Goal: Task Accomplishment & Management: Use online tool/utility

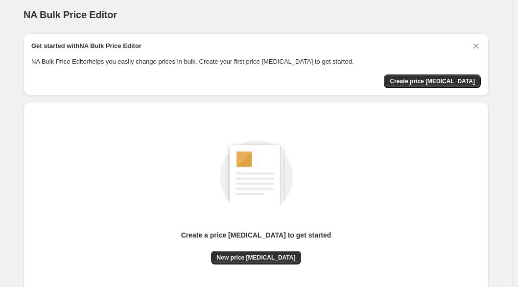
scroll to position [10, 0]
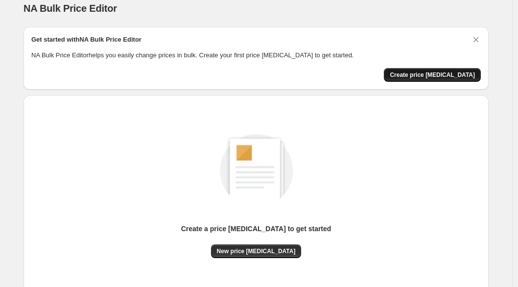
click at [438, 78] on span "Create price [MEDICAL_DATA]" at bounding box center [431, 75] width 85 height 8
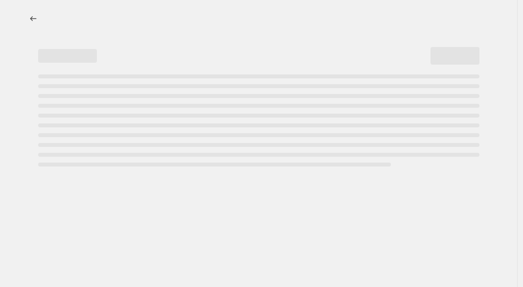
select select "percentage"
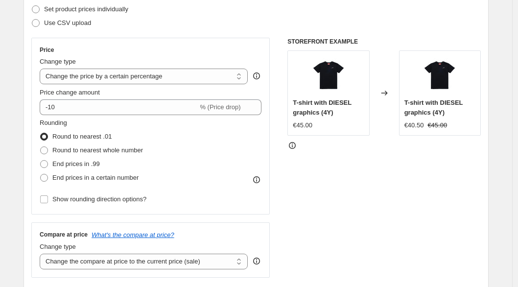
scroll to position [147, 0]
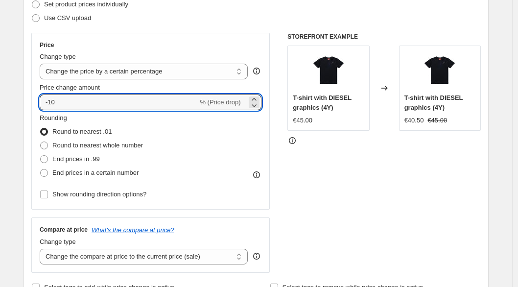
drag, startPoint x: 138, startPoint y: 99, endPoint x: 41, endPoint y: 99, distance: 97.3
click at [41, 99] on div "Price Change type Change the price to a certain amount Change the price by a ce…" at bounding box center [150, 121] width 238 height 177
click at [186, 137] on div "Rounding Round to nearest .01 Round to nearest whole number End prices in .99 E…" at bounding box center [151, 146] width 222 height 67
click at [51, 105] on input "20" at bounding box center [113, 102] width 147 height 16
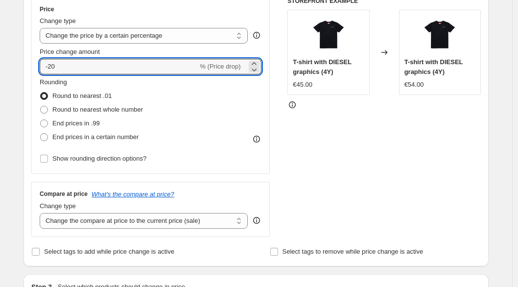
scroll to position [201, 0]
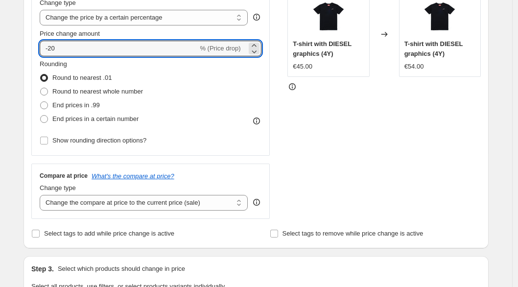
type input "-20"
click at [323, 116] on div "STOREFRONT EXAMPLE T-shirt with DIESEL graphics (4Y) €45.00 Changed to T-shirt …" at bounding box center [383, 99] width 193 height 240
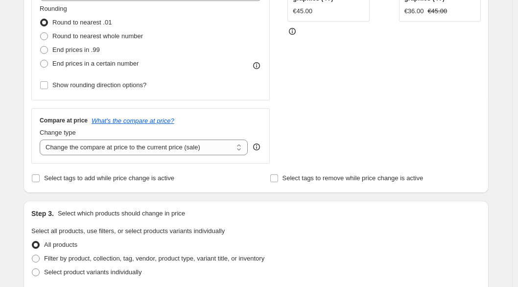
scroll to position [320, 0]
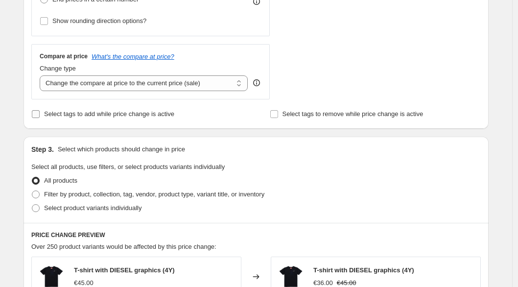
click at [40, 114] on input "Select tags to add while price change is active" at bounding box center [36, 114] width 8 height 8
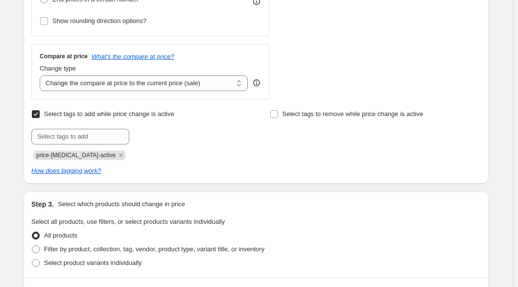
click at [39, 116] on input "Select tags to add while price change is active" at bounding box center [36, 114] width 8 height 8
checkbox input "false"
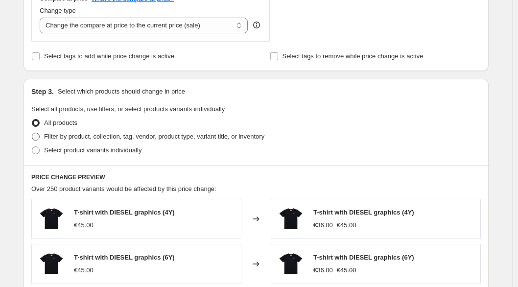
scroll to position [385, 0]
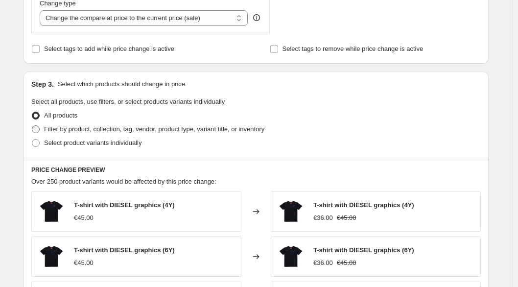
click at [37, 128] on span at bounding box center [36, 129] width 8 height 8
click at [32, 126] on input "Filter by product, collection, tag, vendor, product type, variant title, or inv…" at bounding box center [32, 125] width 0 height 0
radio input "true"
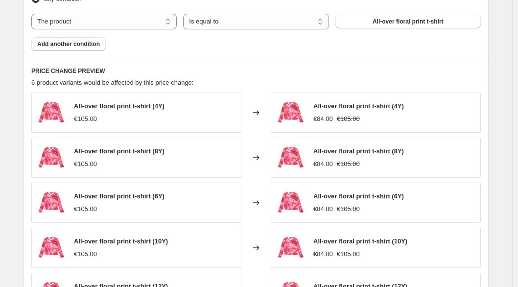
scroll to position [484, 0]
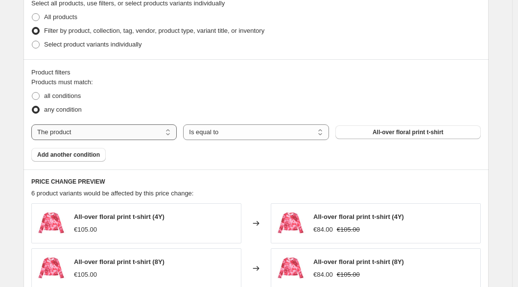
click at [132, 133] on select "The product The product's collection The product's tag The product's vendor The…" at bounding box center [103, 132] width 145 height 16
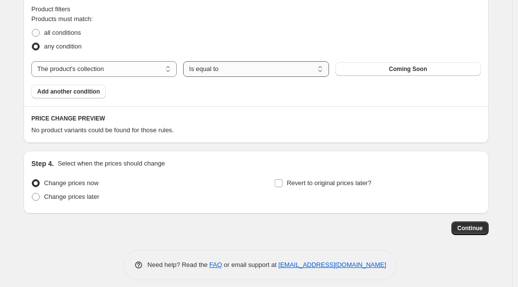
scroll to position [540, 0]
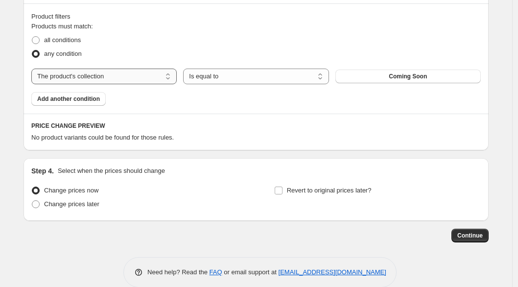
click at [162, 77] on select "The product The product's collection The product's tag The product's vendor The…" at bounding box center [103, 76] width 145 height 16
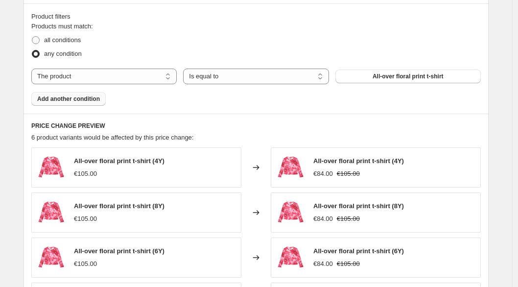
click at [96, 103] on button "Add another condition" at bounding box center [68, 99] width 74 height 14
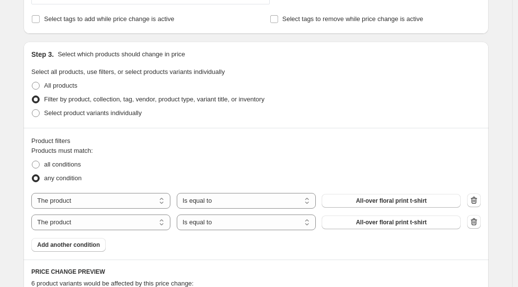
scroll to position [453, 0]
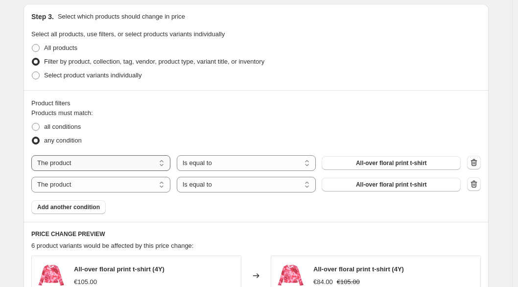
click at [165, 162] on select "The product The product's collection The product's tag The product's vendor The…" at bounding box center [100, 163] width 139 height 16
select select "collection"
click at [478, 182] on icon "button" at bounding box center [474, 184] width 10 height 10
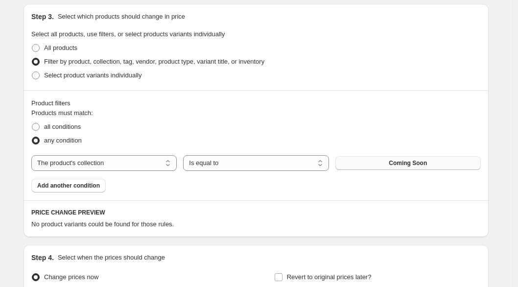
click at [427, 163] on span "Coming Soon" at bounding box center [407, 163] width 38 height 8
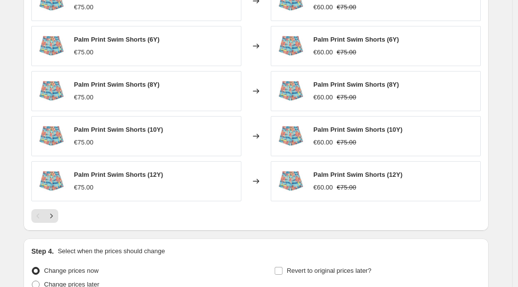
scroll to position [741, 0]
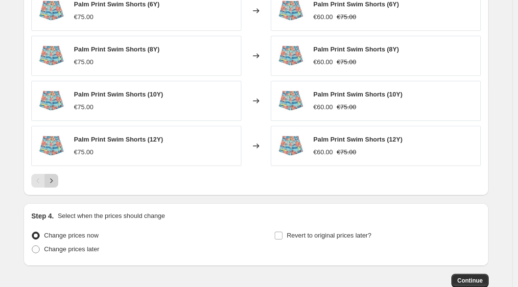
click at [52, 186] on button "Next" at bounding box center [52, 181] width 14 height 14
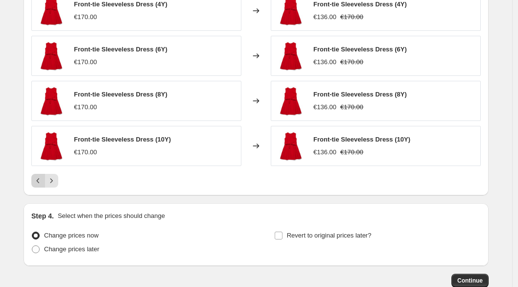
click at [43, 186] on button "Previous" at bounding box center [38, 181] width 14 height 14
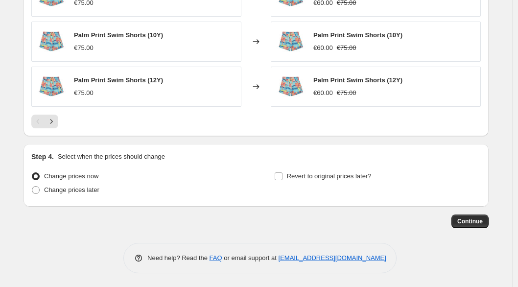
scroll to position [801, 0]
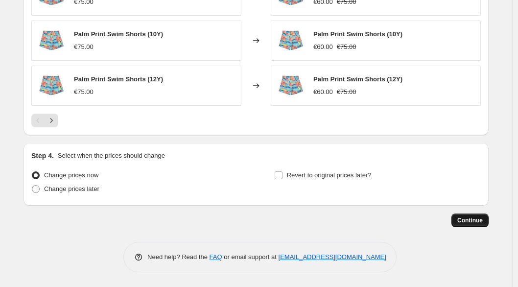
click at [472, 223] on span "Continue" at bounding box center [469, 220] width 25 height 8
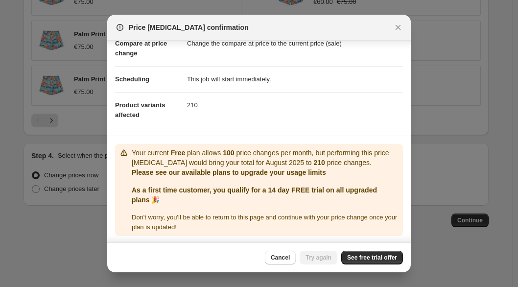
scroll to position [55, 0]
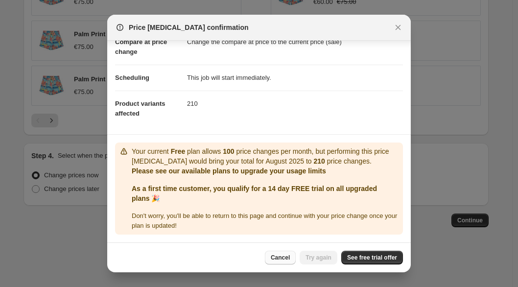
click at [273, 257] on span "Cancel" at bounding box center [280, 257] width 19 height 8
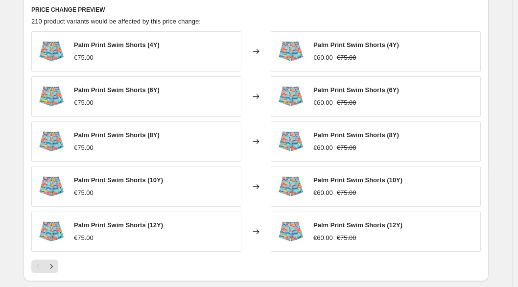
scroll to position [801, 0]
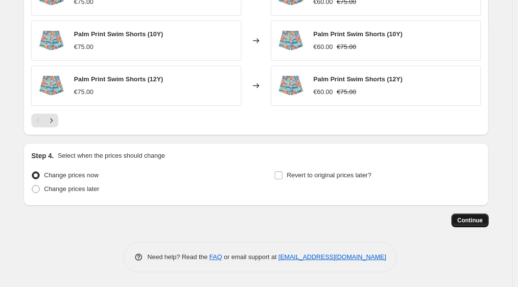
click at [471, 223] on span "Continue" at bounding box center [469, 220] width 25 height 8
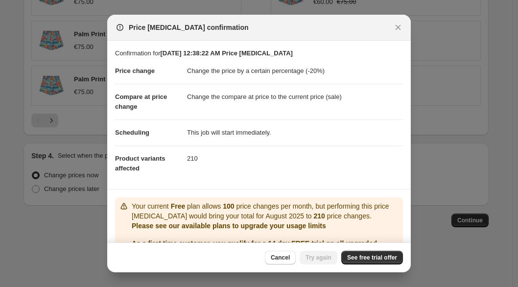
scroll to position [55, 0]
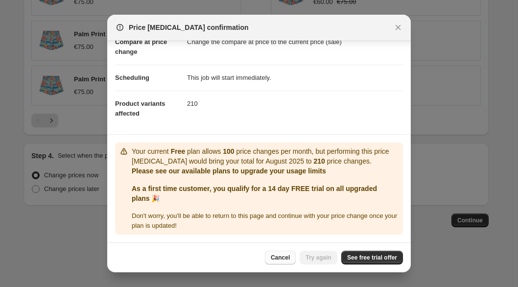
click at [285, 257] on span "Cancel" at bounding box center [280, 257] width 19 height 8
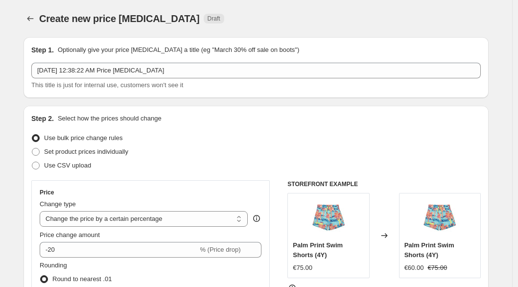
scroll to position [801, 0]
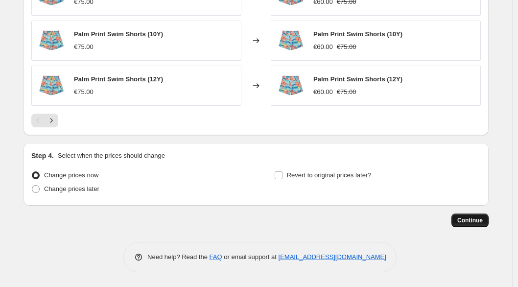
click at [459, 225] on button "Continue" at bounding box center [469, 220] width 37 height 14
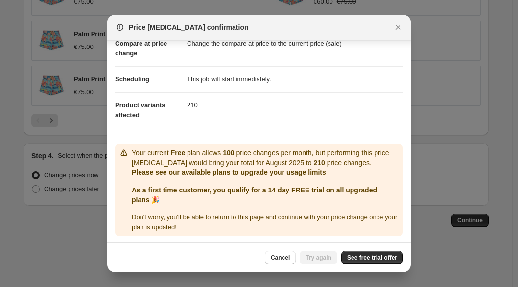
scroll to position [55, 0]
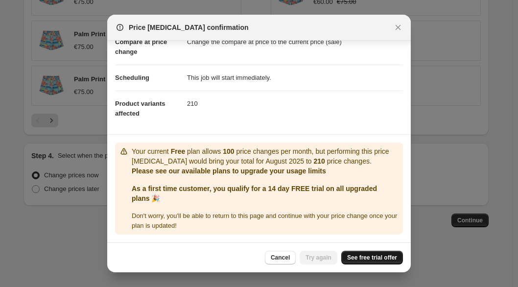
click at [364, 257] on span "See free trial offer" at bounding box center [372, 257] width 50 height 8
click at [301, 258] on button "Try again" at bounding box center [318, 257] width 38 height 14
click at [357, 261] on span "See free trial offer" at bounding box center [372, 257] width 50 height 8
click at [399, 28] on icon "Close" at bounding box center [398, 28] width 10 height 10
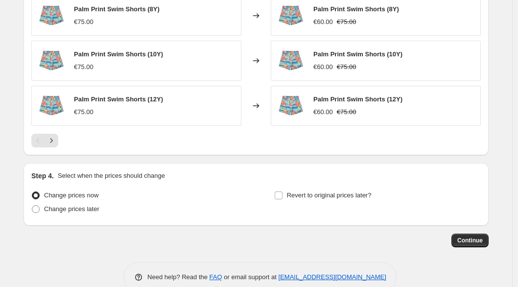
scroll to position [801, 0]
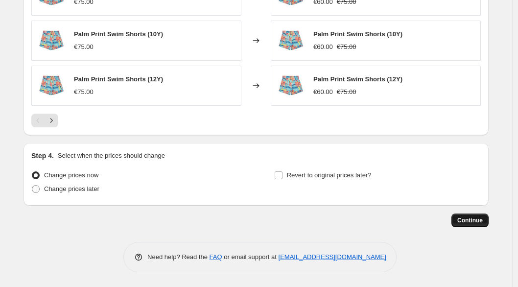
click at [482, 222] on span "Continue" at bounding box center [469, 220] width 25 height 8
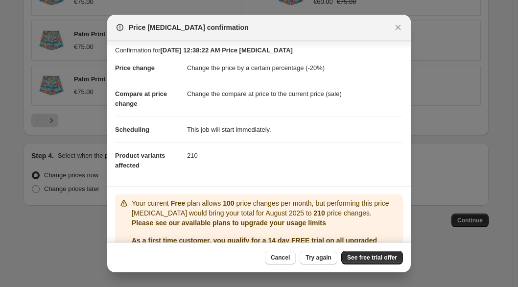
scroll to position [0, 0]
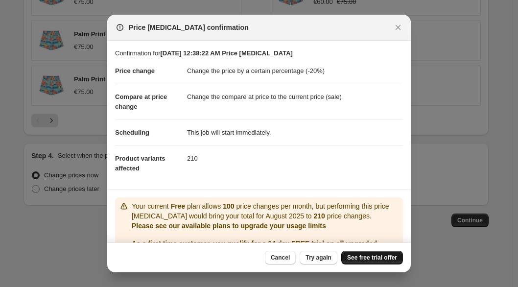
click at [365, 256] on span "See free trial offer" at bounding box center [372, 257] width 50 height 8
click at [396, 27] on icon "Close" at bounding box center [398, 28] width 10 height 10
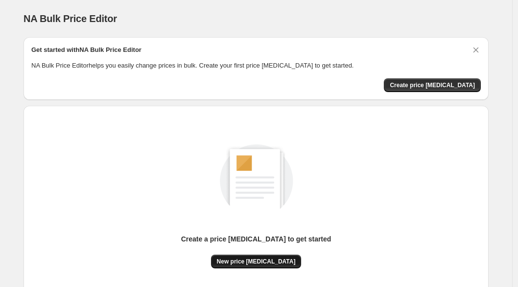
click at [271, 266] on button "New price [MEDICAL_DATA]" at bounding box center [256, 261] width 90 height 14
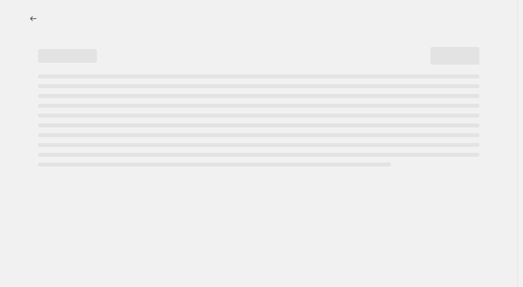
select select "percentage"
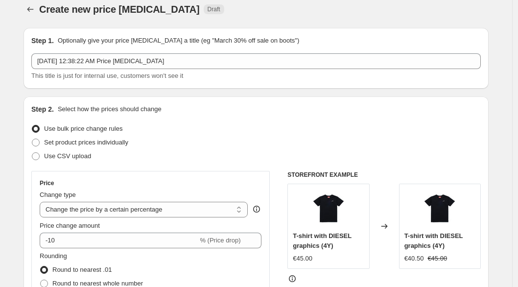
scroll to position [10, 0]
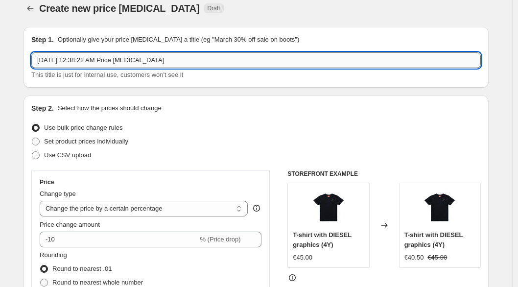
click at [186, 55] on input "Aug 26, 2025, 12:38:22 AM Price change job" at bounding box center [255, 60] width 449 height 16
drag, startPoint x: 124, startPoint y: 61, endPoint x: 24, endPoint y: 60, distance: 99.8
click at [152, 60] on input "SS25 Collection Price change job" at bounding box center [255, 60] width 449 height 16
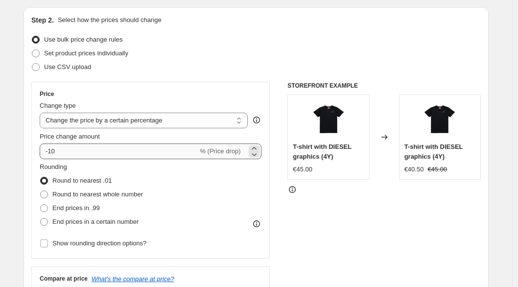
scroll to position [99, 0]
type input "SS25 Collection Price change"
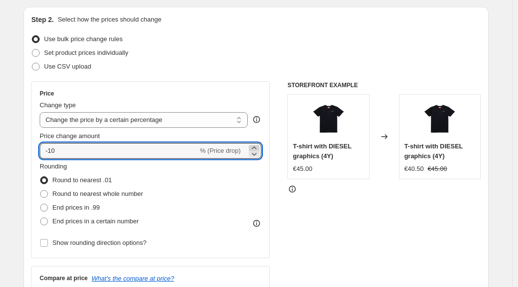
click at [259, 147] on icon at bounding box center [254, 148] width 10 height 10
click at [259, 152] on icon at bounding box center [254, 154] width 10 height 10
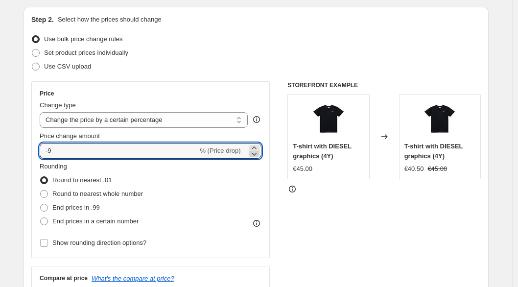
click at [259, 152] on icon at bounding box center [254, 154] width 10 height 10
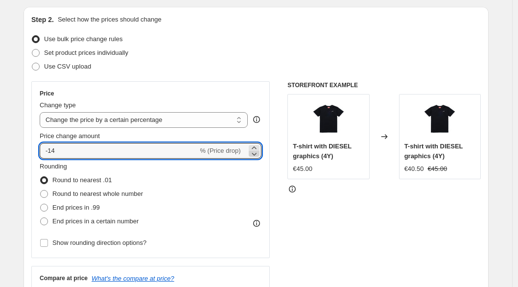
click at [259, 152] on icon at bounding box center [254, 154] width 10 height 10
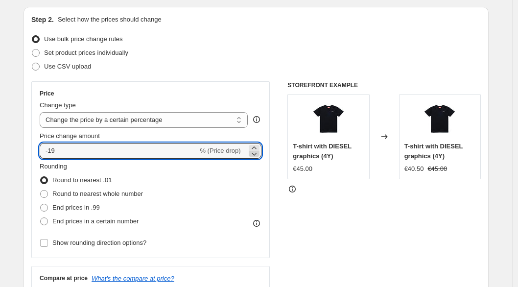
click at [259, 152] on icon at bounding box center [254, 154] width 10 height 10
click at [259, 148] on icon at bounding box center [254, 148] width 10 height 10
type input "-20"
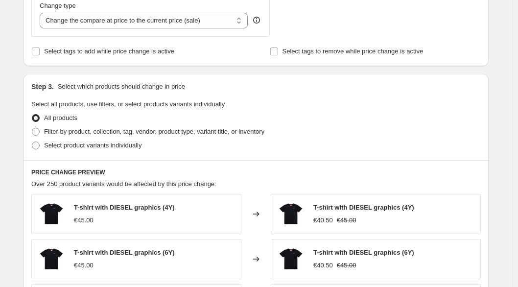
scroll to position [397, 0]
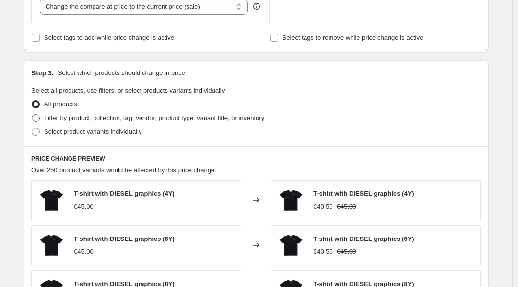
click at [39, 117] on span at bounding box center [36, 118] width 8 height 8
click at [32, 114] on input "Filter by product, collection, tag, vendor, product type, variant title, or inv…" at bounding box center [32, 114] width 0 height 0
radio input "true"
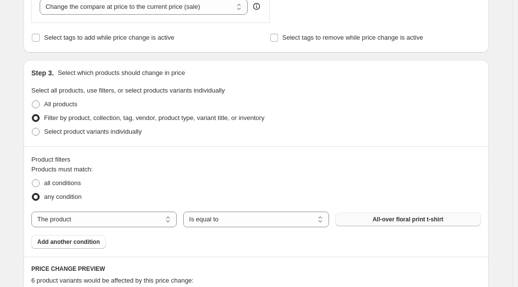
click at [441, 223] on button "All-over floral print t-shirt" at bounding box center [407, 219] width 145 height 14
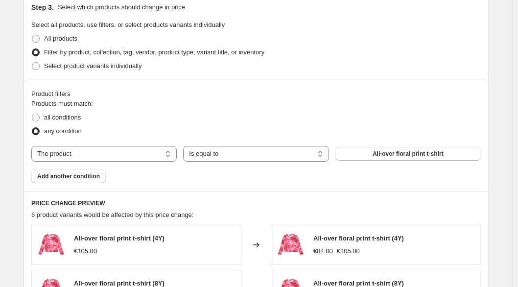
scroll to position [466, 0]
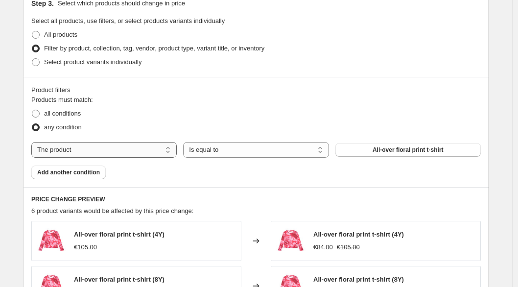
click at [171, 154] on select "The product The product's collection The product's tag The product's vendor The…" at bounding box center [103, 150] width 145 height 16
select select "collection"
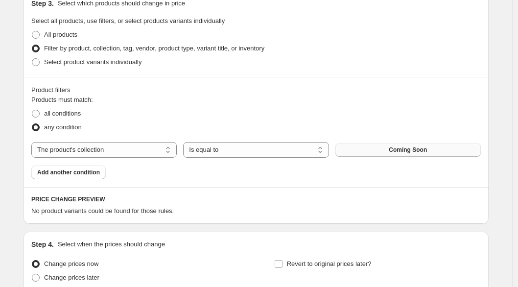
click at [373, 148] on button "Coming Soon" at bounding box center [407, 150] width 145 height 14
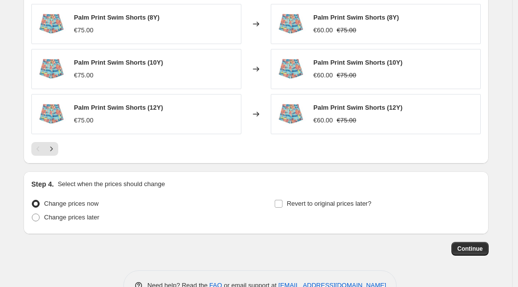
scroll to position [801, 0]
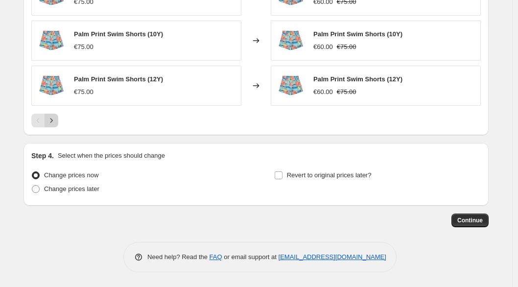
click at [53, 125] on button "Next" at bounding box center [52, 120] width 14 height 14
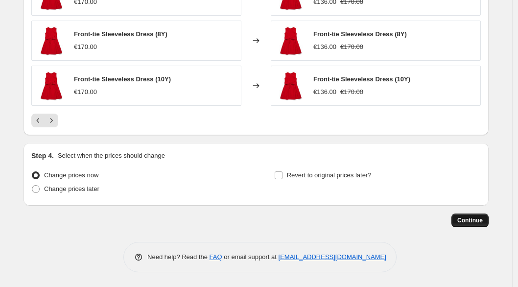
click at [474, 215] on button "Continue" at bounding box center [469, 220] width 37 height 14
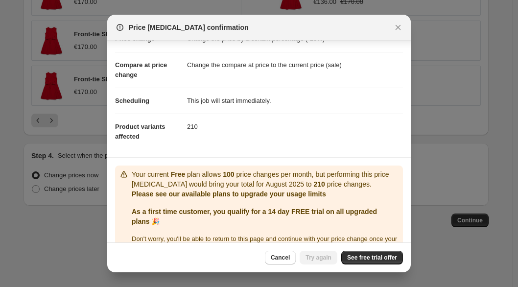
scroll to position [55, 0]
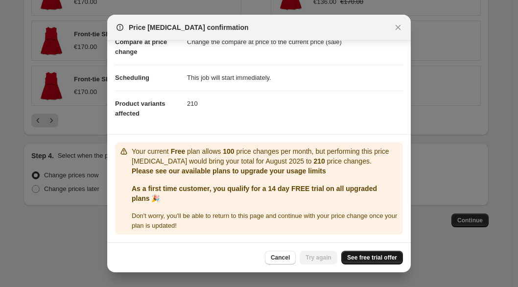
click at [369, 253] on span "See free trial offer" at bounding box center [372, 257] width 50 height 8
click at [396, 30] on icon "Close" at bounding box center [398, 28] width 10 height 10
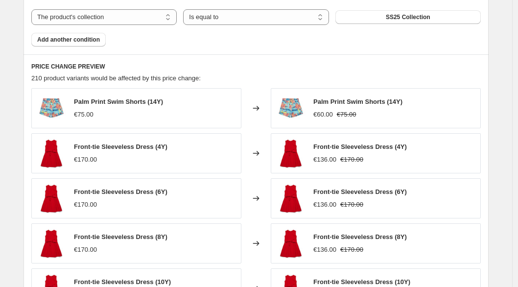
scroll to position [396, 0]
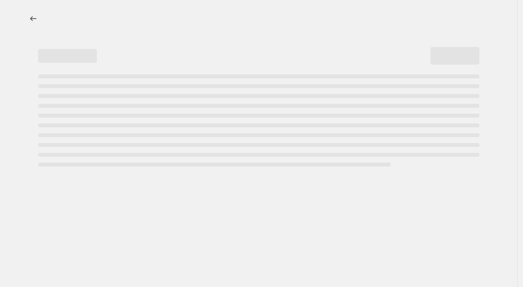
select select "percentage"
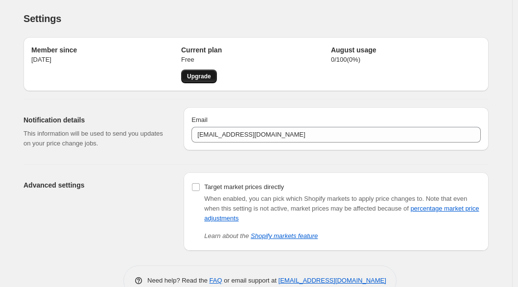
click at [211, 77] on span "Upgrade" at bounding box center [199, 76] width 24 height 8
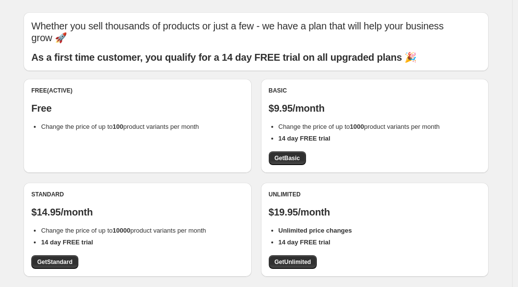
scroll to position [74, 0]
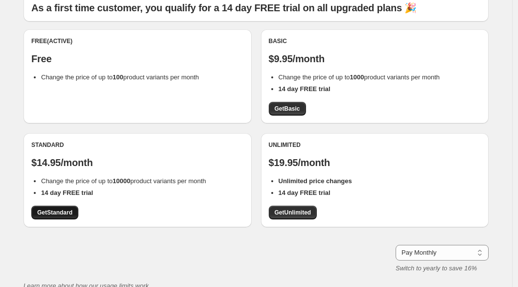
click at [72, 208] on span "Get Standard" at bounding box center [54, 212] width 35 height 8
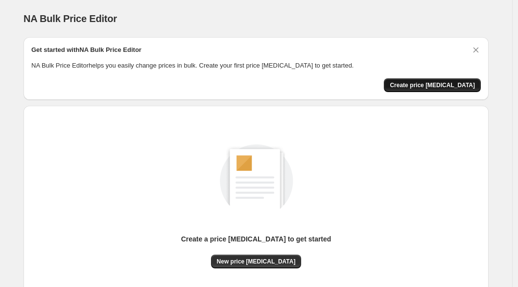
click at [441, 85] on span "Create price [MEDICAL_DATA]" at bounding box center [431, 85] width 85 height 8
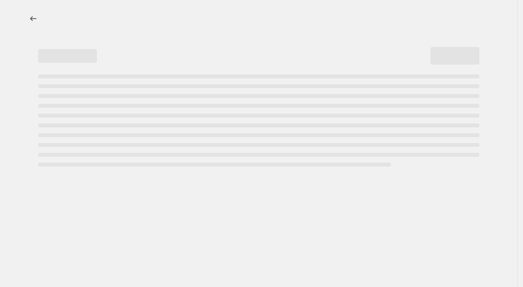
select select "percentage"
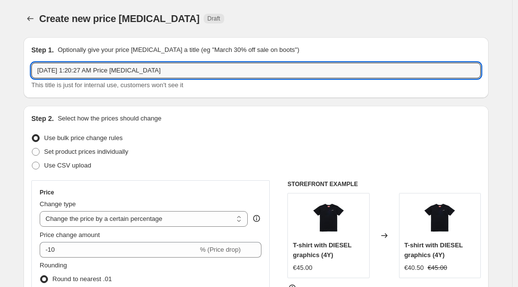
drag, startPoint x: 186, startPoint y: 68, endPoint x: -47, endPoint y: 66, distance: 233.3
click at [0, 66] on html "Home Settings Plans Skip to content Create new price [MEDICAL_DATA]. This page …" at bounding box center [259, 143] width 518 height 287
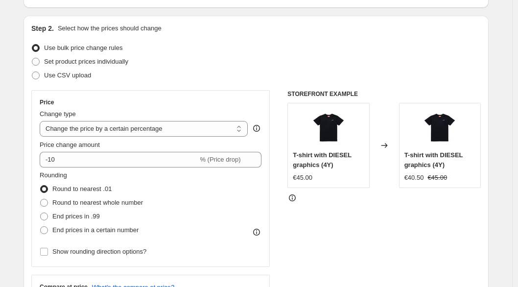
scroll to position [104, 0]
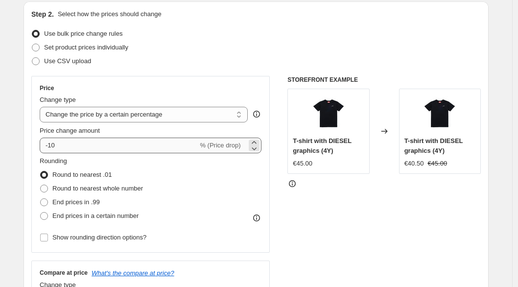
type input "SS25 Collection"
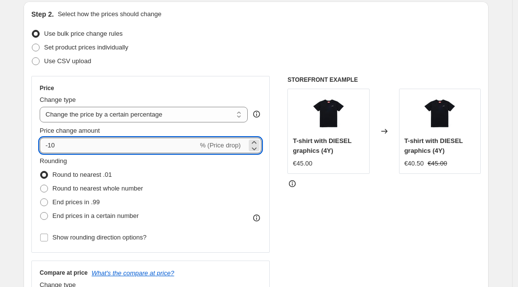
drag, startPoint x: 113, startPoint y: 148, endPoint x: 54, endPoint y: 147, distance: 59.2
click at [53, 147] on input "-10" at bounding box center [119, 145] width 158 height 16
type input "-1"
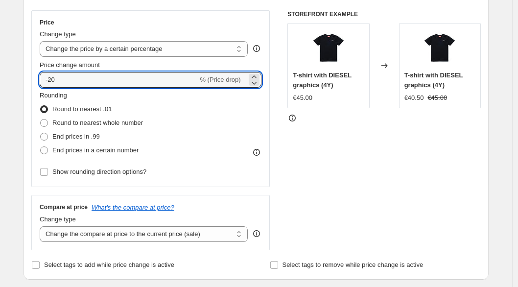
type input "-20"
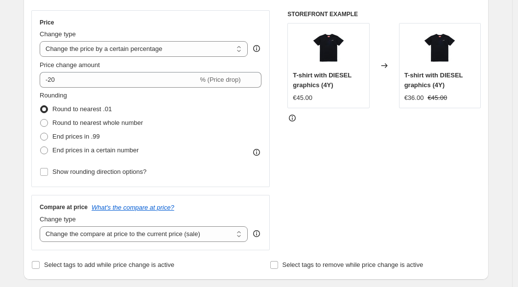
click at [263, 190] on div "Price Change type Change the price to a certain amount Change the price by a ce…" at bounding box center [150, 130] width 238 height 240
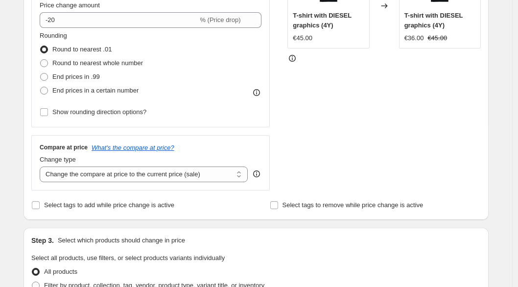
scroll to position [231, 0]
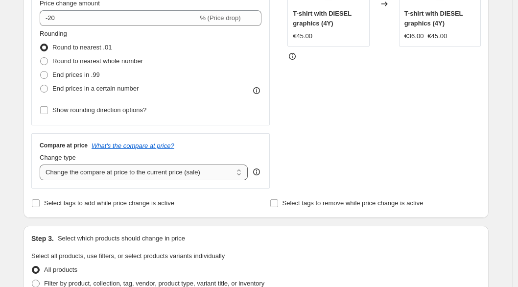
click at [206, 174] on select "Change the compare at price to the current price (sale) Change the compare at p…" at bounding box center [144, 172] width 208 height 16
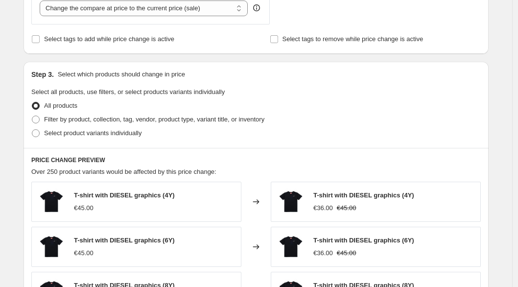
scroll to position [399, 0]
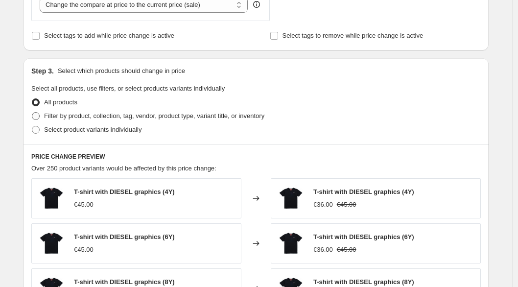
click at [40, 114] on span at bounding box center [36, 116] width 8 height 8
click at [32, 113] on input "Filter by product, collection, tag, vendor, product type, variant title, or inv…" at bounding box center [32, 112] width 0 height 0
radio input "true"
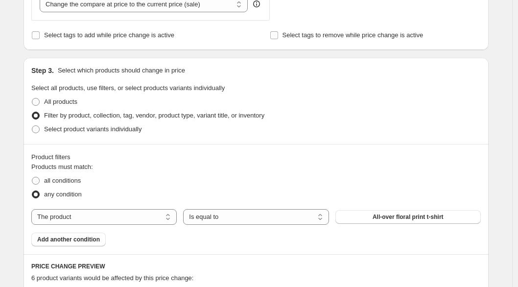
scroll to position [414, 0]
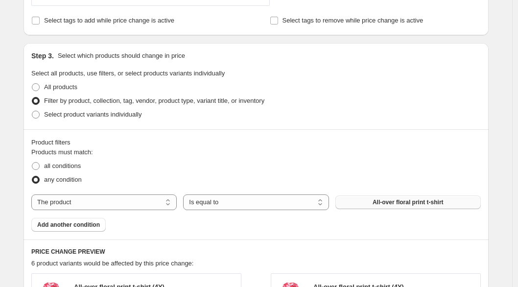
click at [443, 204] on span "All-over floral print t-shirt" at bounding box center [407, 202] width 71 height 8
click at [126, 194] on select "The product The product's collection The product's tag The product's vendor The…" at bounding box center [103, 202] width 145 height 16
select select "collection"
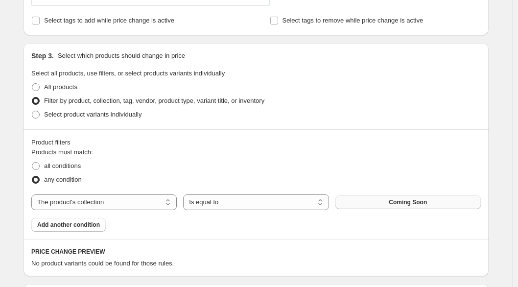
click at [410, 203] on span "Coming Soon" at bounding box center [407, 202] width 38 height 8
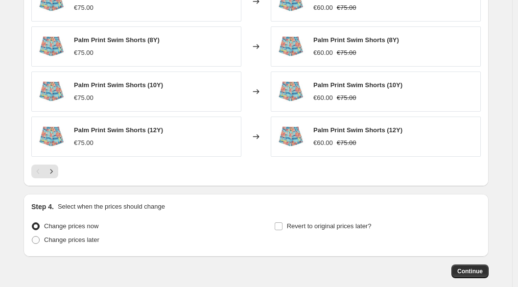
scroll to position [801, 0]
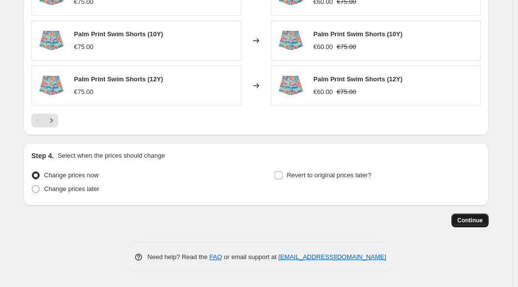
click at [485, 218] on button "Continue" at bounding box center [469, 220] width 37 height 14
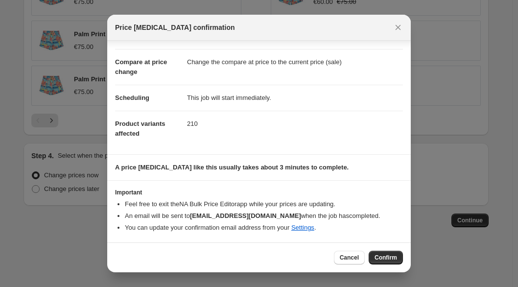
scroll to position [35, 0]
click at [385, 256] on span "Confirm" at bounding box center [385, 257] width 23 height 8
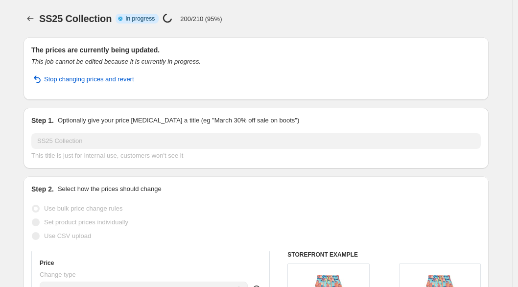
select select "percentage"
select select "collection"
